Goal: Task Accomplishment & Management: Manage account settings

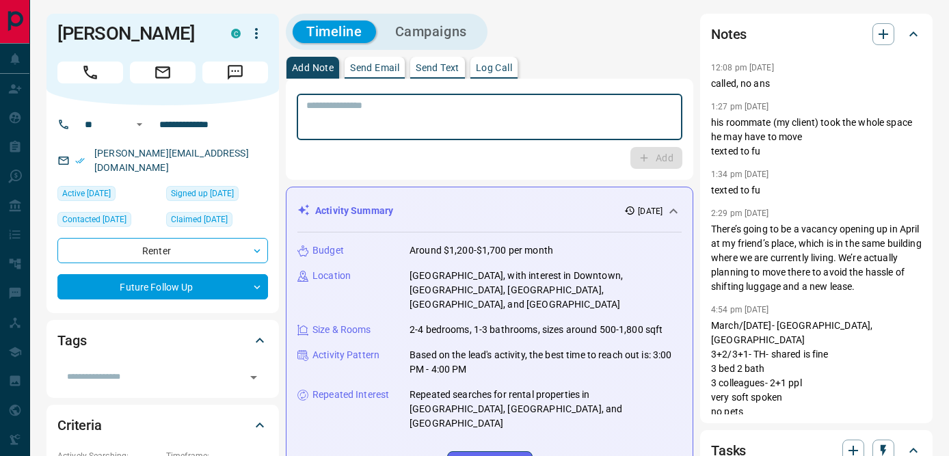
click at [383, 107] on textarea at bounding box center [489, 117] width 367 height 35
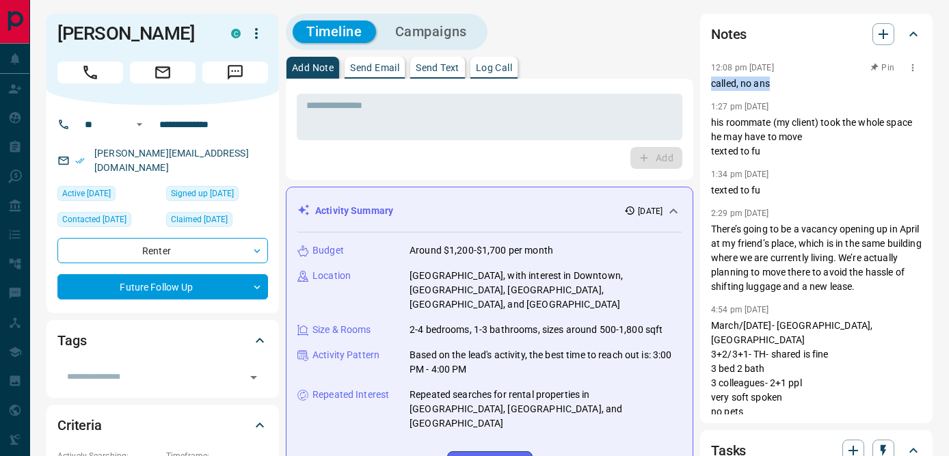
drag, startPoint x: 712, startPoint y: 83, endPoint x: 851, endPoint y: 83, distance: 139.5
click at [851, 83] on p "called, no ans" at bounding box center [816, 84] width 211 height 14
copy p "called, no ans"
click at [449, 107] on textarea at bounding box center [489, 117] width 367 height 35
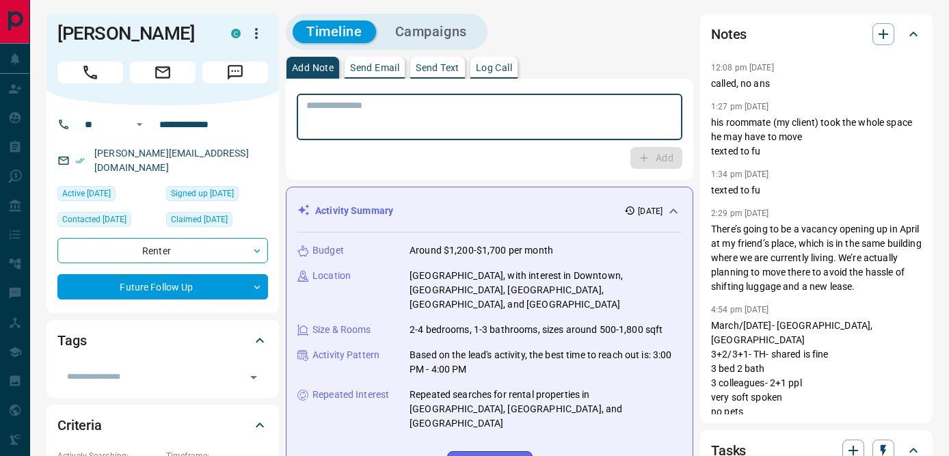
paste textarea "**********"
type textarea "**********"
click at [659, 159] on button "Add" at bounding box center [657, 158] width 52 height 22
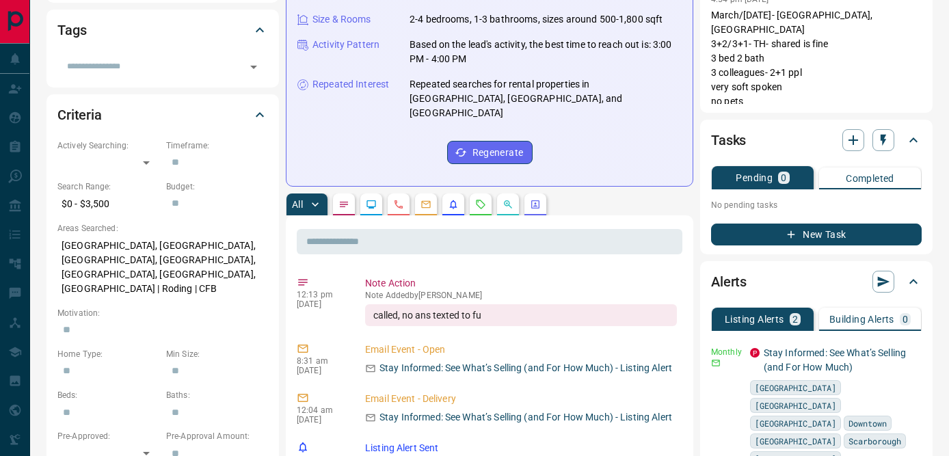
scroll to position [349, 0]
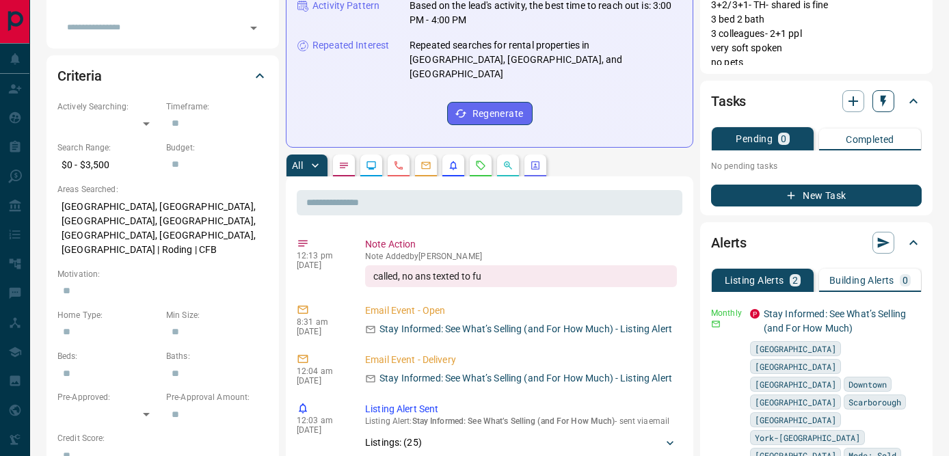
click at [880, 107] on icon "button" at bounding box center [884, 101] width 14 height 14
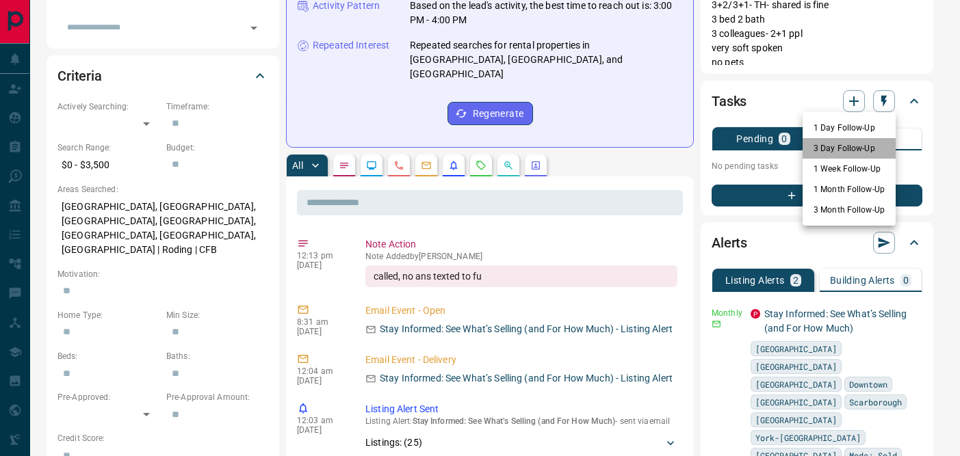
click at [847, 150] on li "3 Day Follow-Up" at bounding box center [848, 148] width 93 height 21
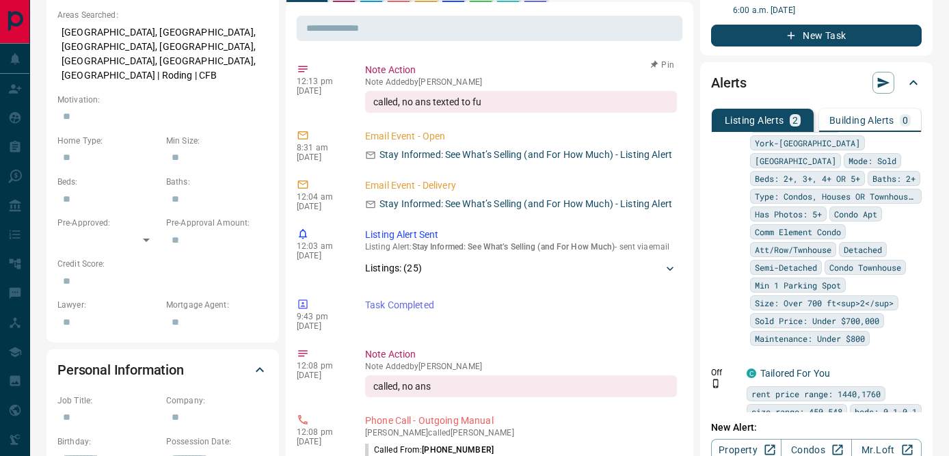
scroll to position [0, 0]
